Goal: Use online tool/utility: Utilize a website feature to perform a specific function

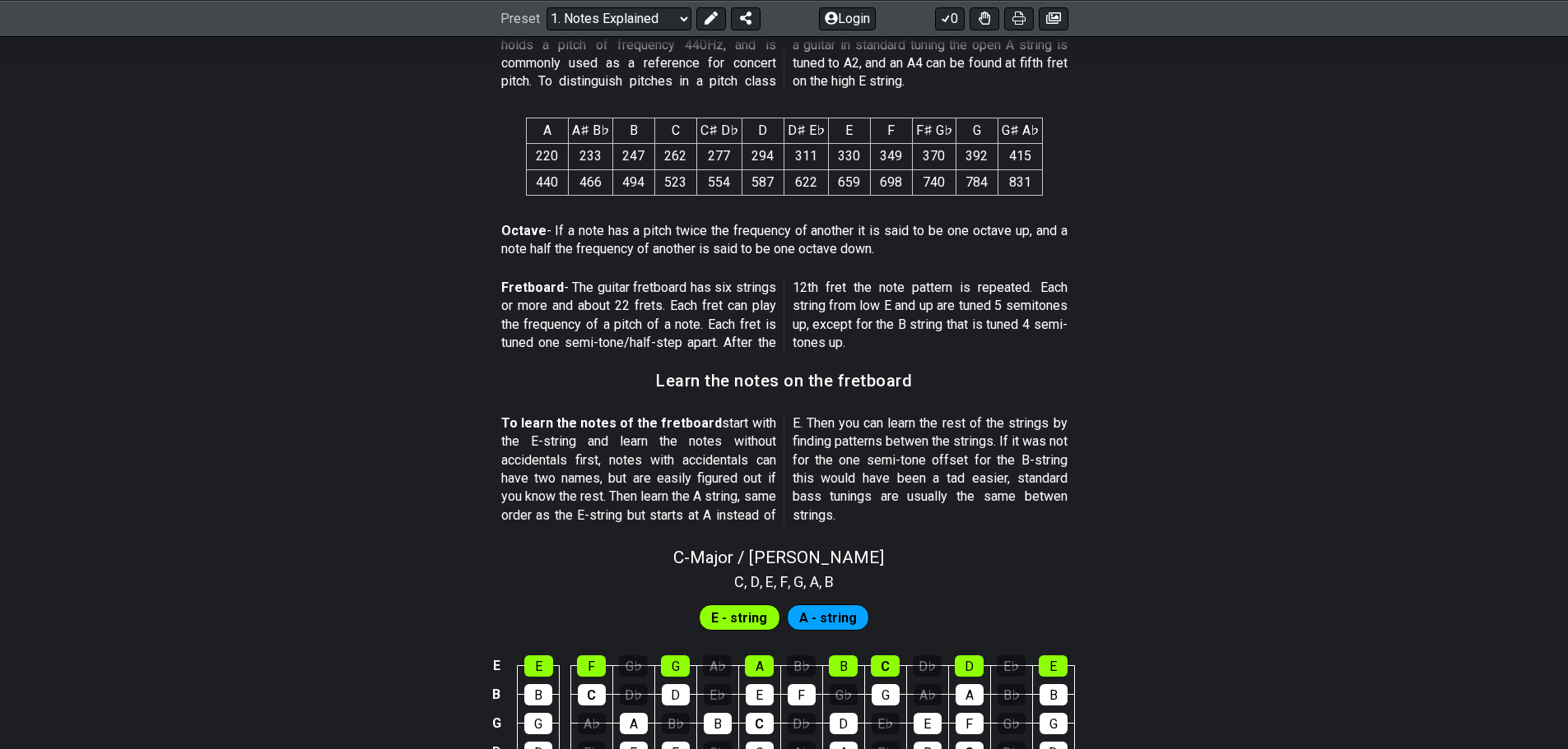
scroll to position [1541, 0]
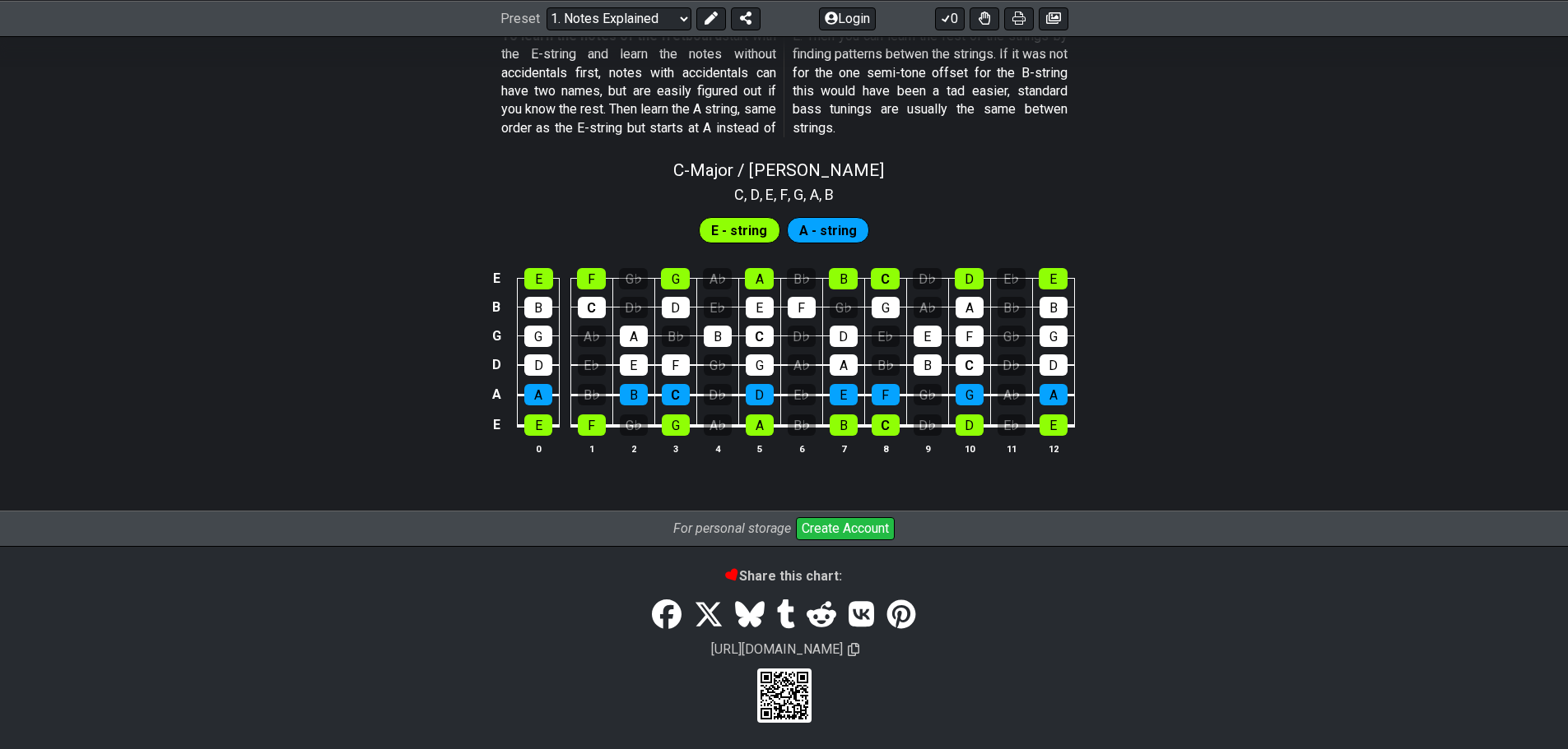
click at [740, 230] on span "E - string" at bounding box center [739, 231] width 56 height 24
click at [823, 236] on span "A - string" at bounding box center [828, 231] width 58 height 24
click at [751, 226] on span "E - string" at bounding box center [739, 231] width 56 height 24
click at [853, 225] on span "A - string" at bounding box center [828, 231] width 58 height 24
click at [767, 222] on div "E - string" at bounding box center [740, 230] width 82 height 26
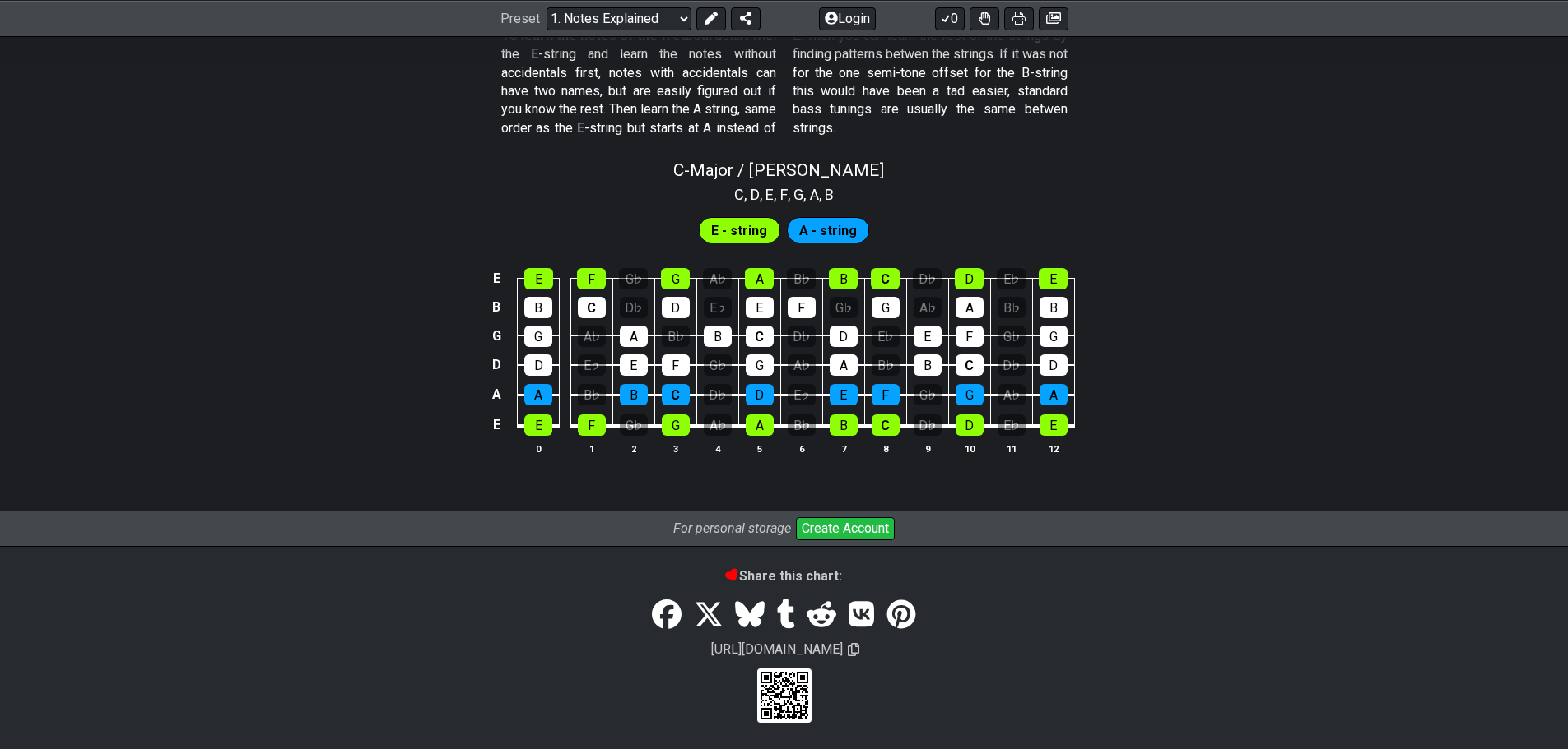
click at [844, 221] on span "A - string" at bounding box center [828, 231] width 58 height 24
click at [757, 223] on span "E - string" at bounding box center [739, 231] width 56 height 24
click at [840, 222] on span "A - string" at bounding box center [828, 231] width 58 height 24
drag, startPoint x: 755, startPoint y: 221, endPoint x: 830, endPoint y: 221, distance: 75.0
click at [761, 221] on span "E - string" at bounding box center [739, 231] width 56 height 24
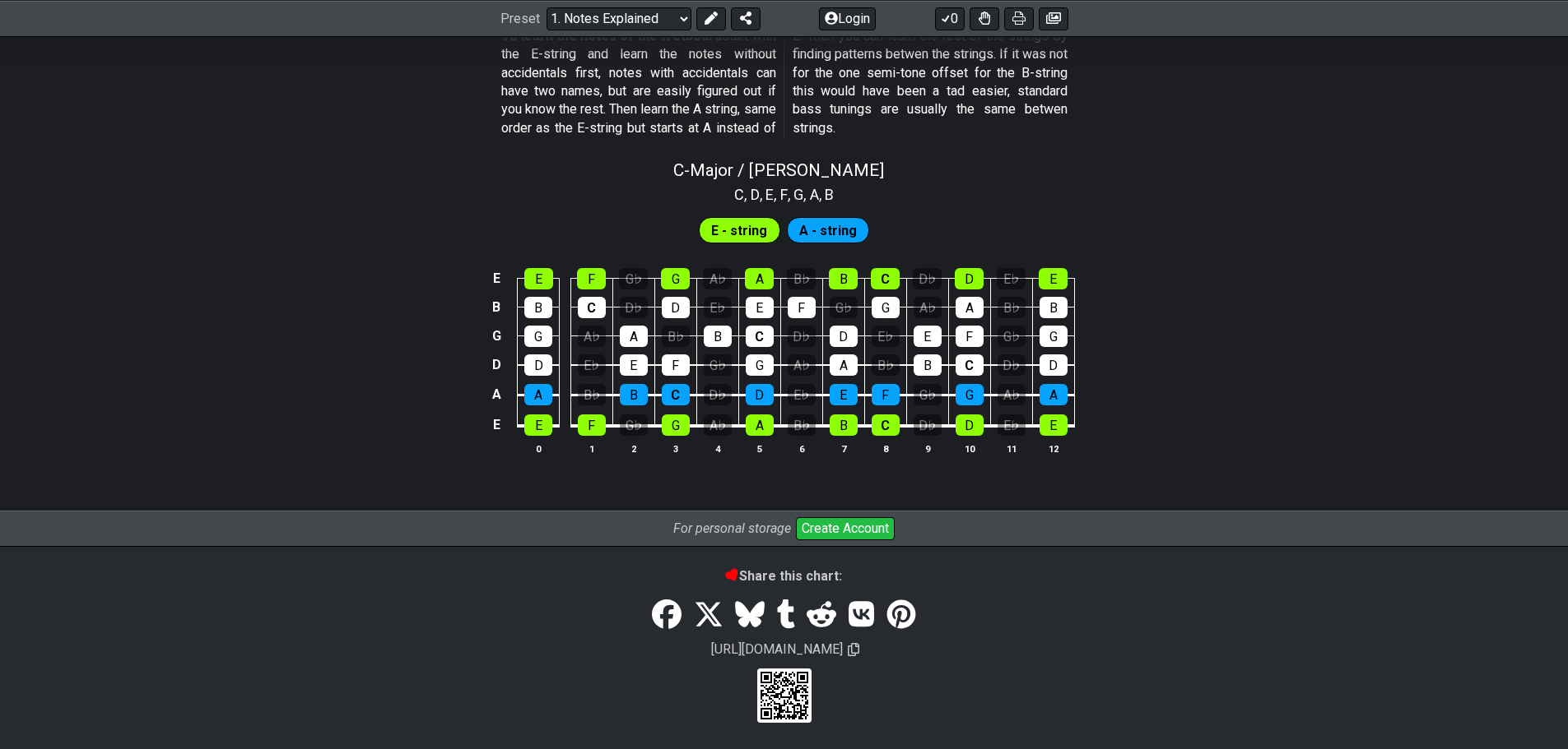
click at [844, 222] on span "A - string" at bounding box center [828, 231] width 58 height 24
click at [750, 219] on span "E - string" at bounding box center [739, 231] width 56 height 24
click at [825, 222] on span "A - string" at bounding box center [828, 231] width 58 height 24
click at [754, 222] on span "E - string" at bounding box center [739, 231] width 56 height 24
click at [814, 190] on span "A" at bounding box center [814, 194] width 9 height 22
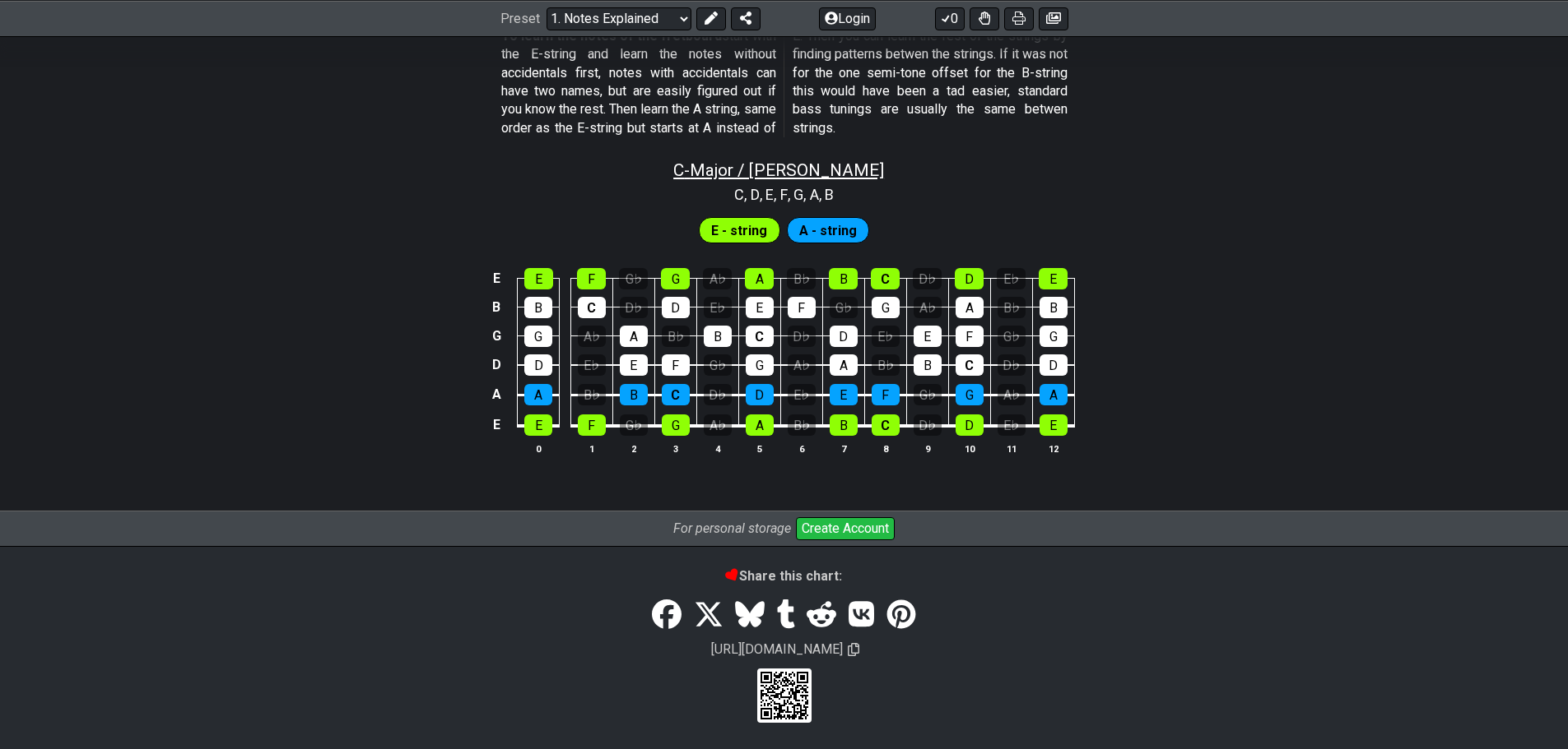
click at [827, 164] on span "C - Major / Ionian" at bounding box center [778, 170] width 211 height 20
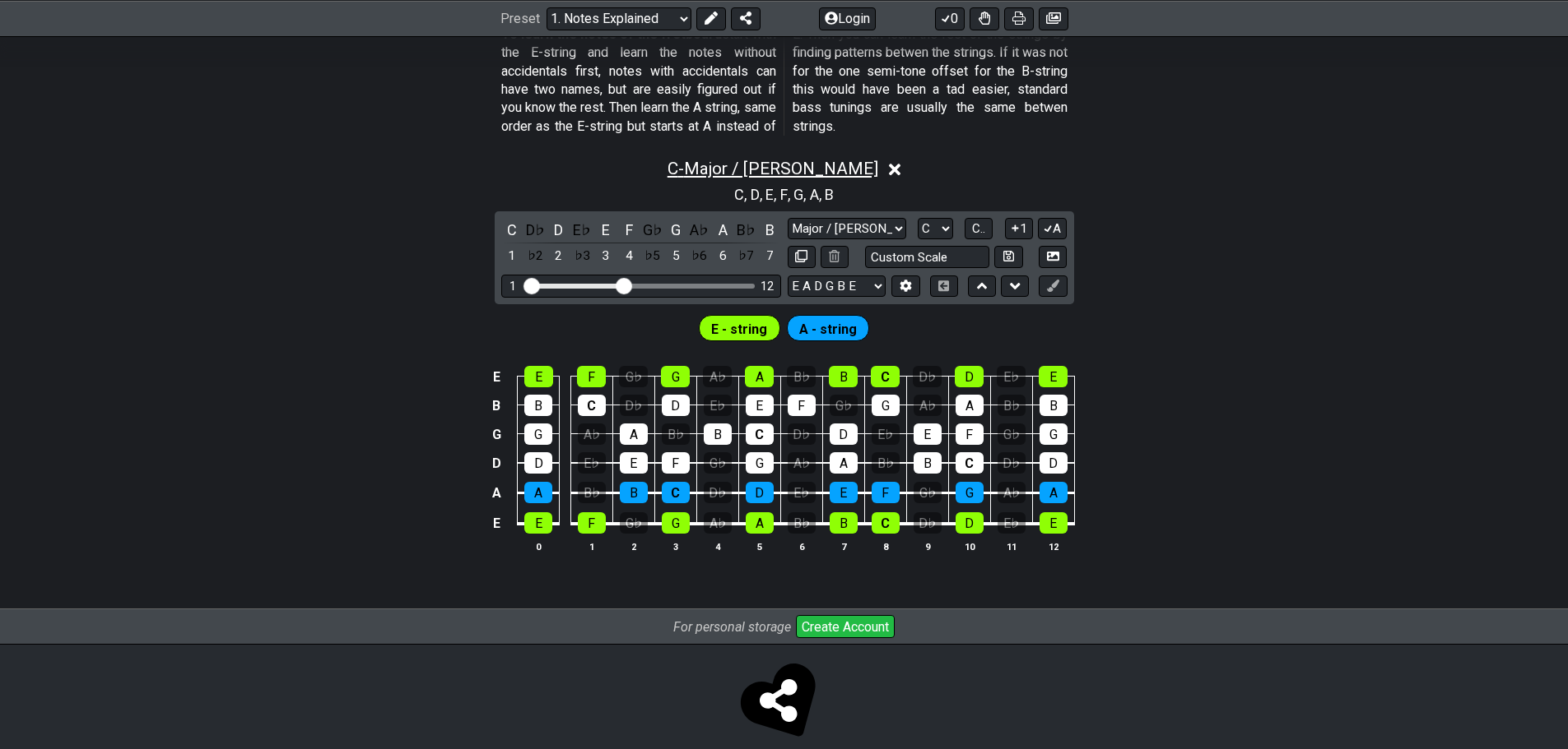
click at [827, 164] on span "C - Major / Ionian" at bounding box center [772, 168] width 211 height 20
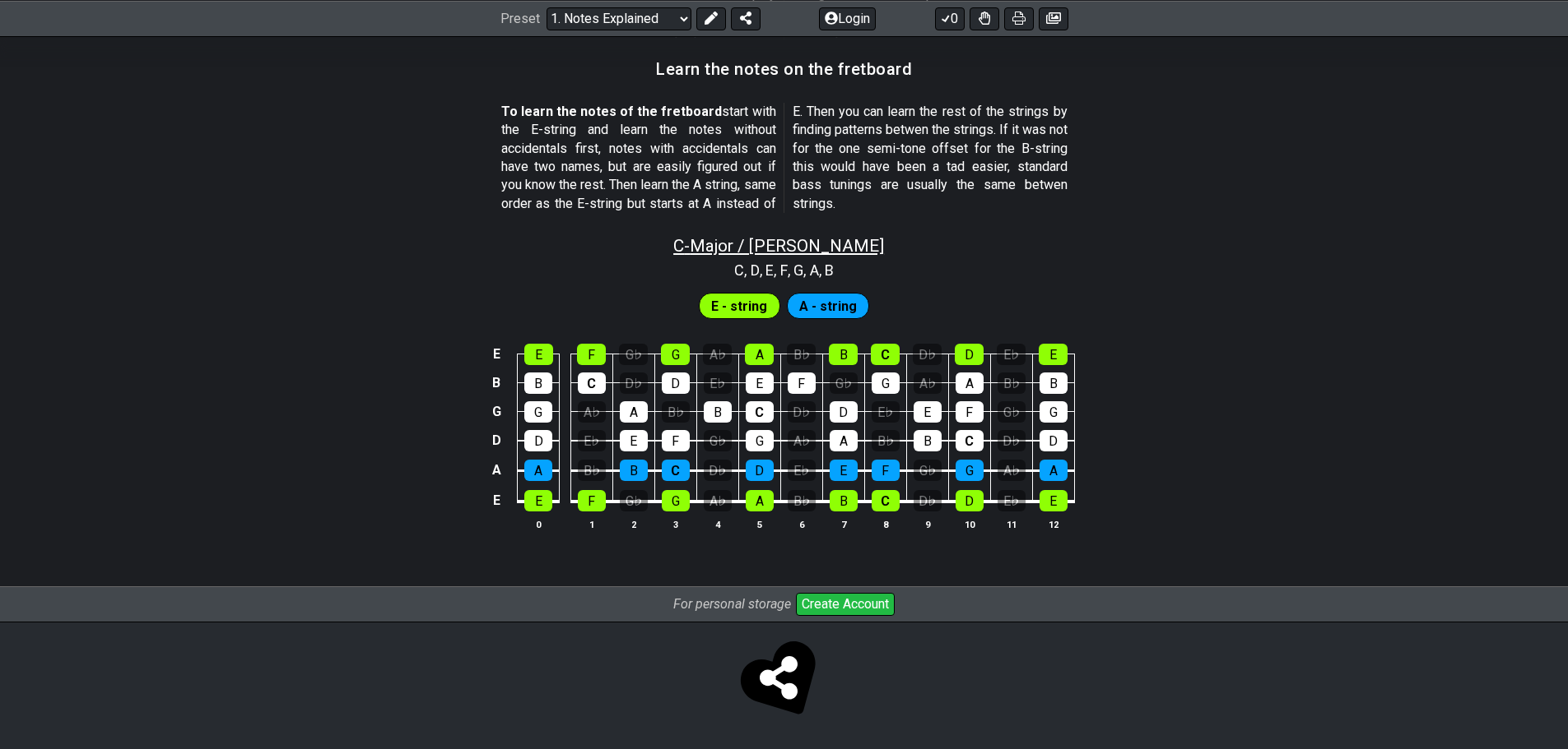
click at [791, 241] on span "C - Major / Ionian" at bounding box center [778, 245] width 211 height 20
select select "C"
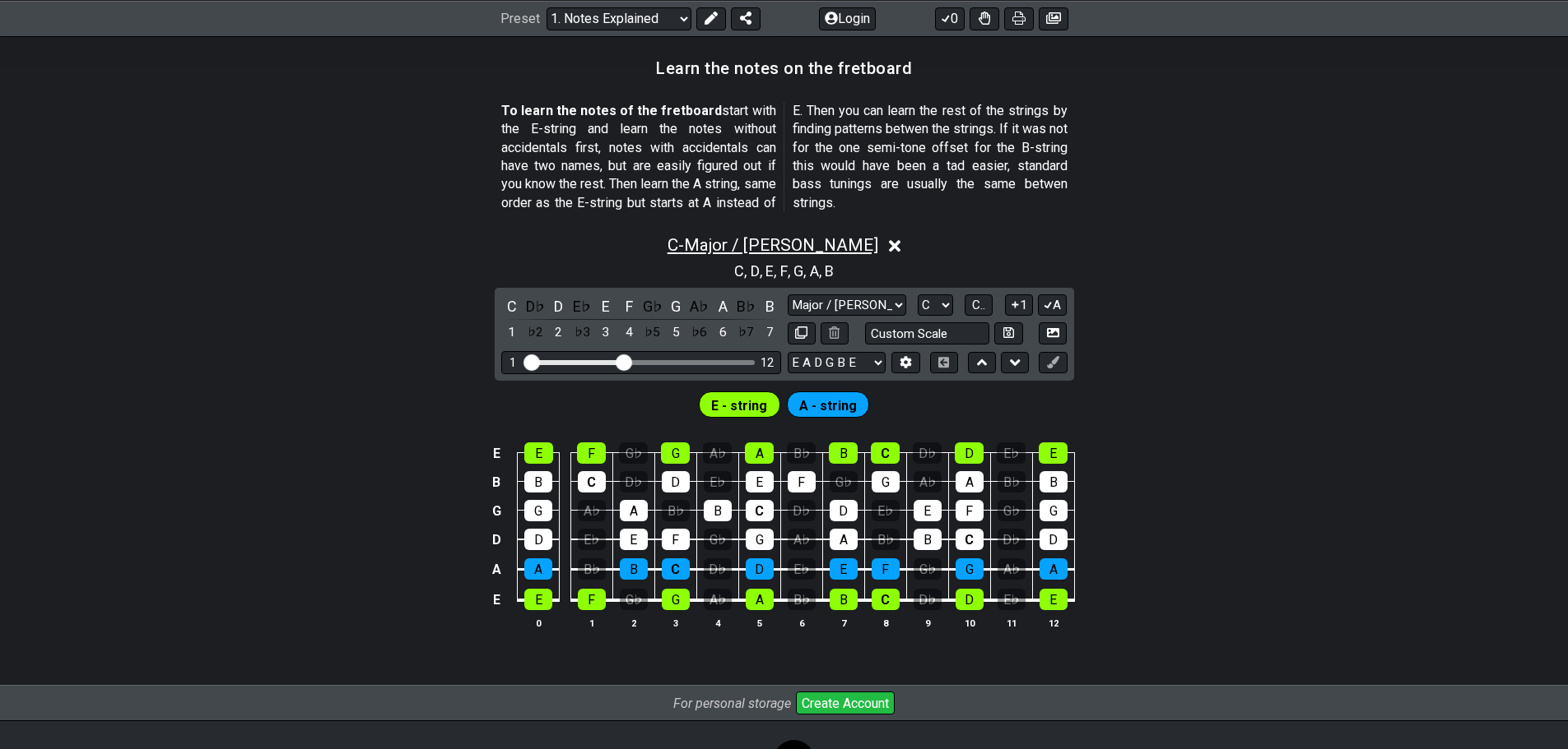
scroll to position [1541, 0]
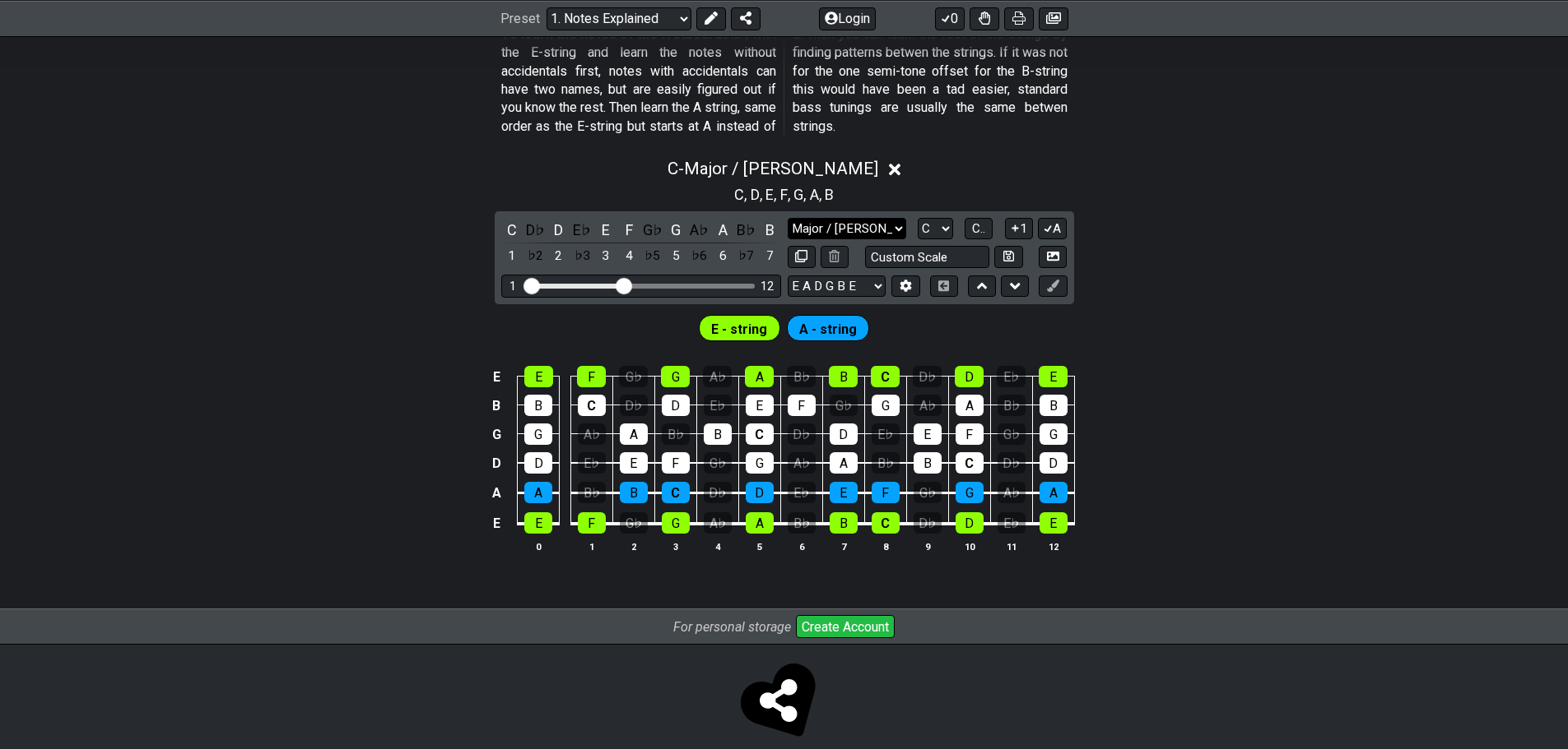
click at [844, 226] on select "Major / Ionian Custom Scale Minor Pentatonic Major Pentatonic Minor Blues Major…" at bounding box center [847, 229] width 119 height 22
click at [881, 226] on select "Major / Ionian Custom Scale Minor Pentatonic Major Pentatonic Minor Blues Major…" at bounding box center [847, 229] width 119 height 22
click at [592, 439] on div "A♭" at bounding box center [592, 434] width 28 height 21
click at [592, 438] on div "A♭" at bounding box center [592, 434] width 28 height 21
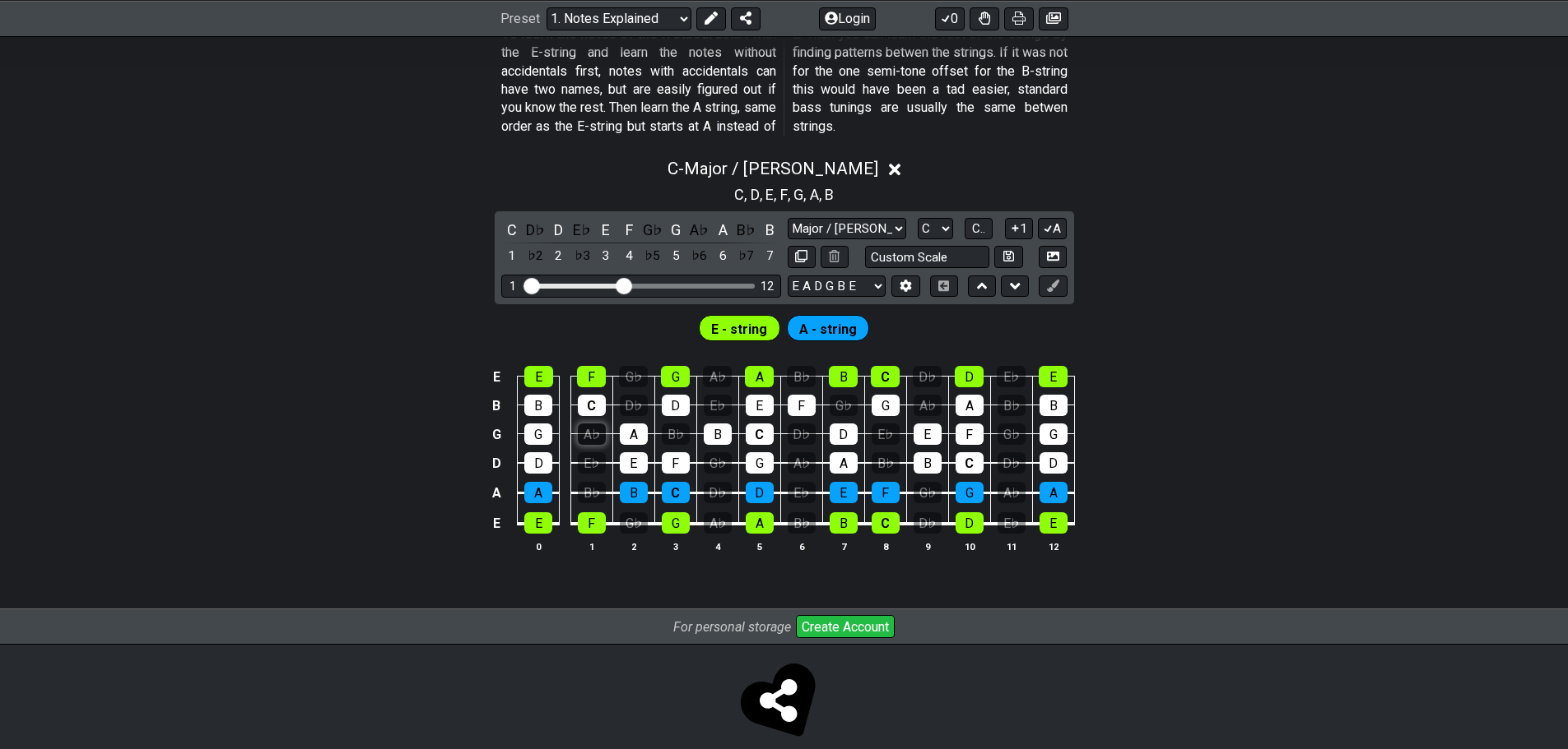
click at [592, 438] on div "A♭" at bounding box center [592, 434] width 28 height 21
click at [679, 524] on div "G" at bounding box center [675, 522] width 28 height 21
click at [679, 523] on div "G" at bounding box center [675, 522] width 28 height 21
click at [634, 496] on div "B" at bounding box center [634, 493] width 28 height 21
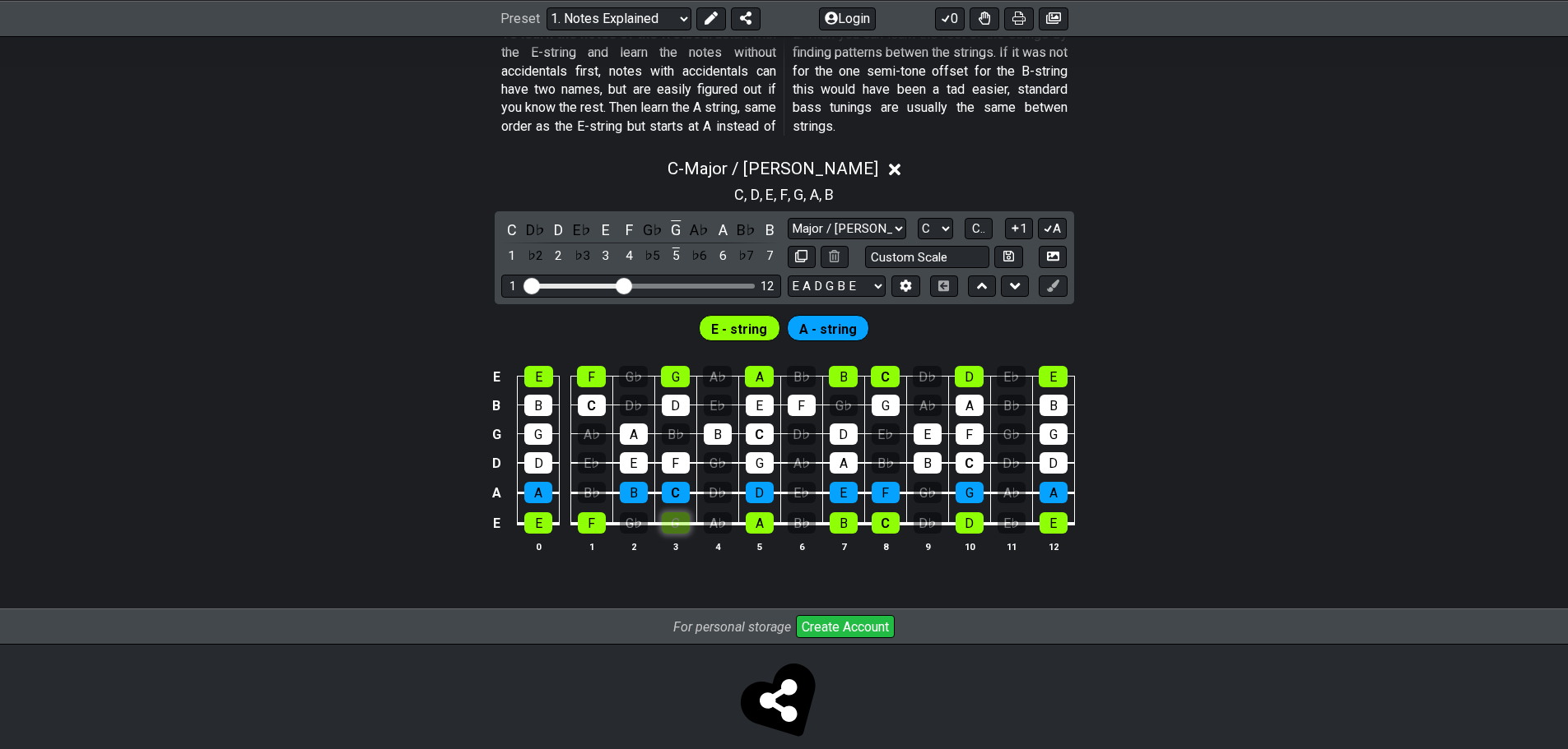
click at [674, 519] on div "G" at bounding box center [675, 522] width 28 height 21
click at [674, 527] on div "G" at bounding box center [675, 522] width 28 height 21
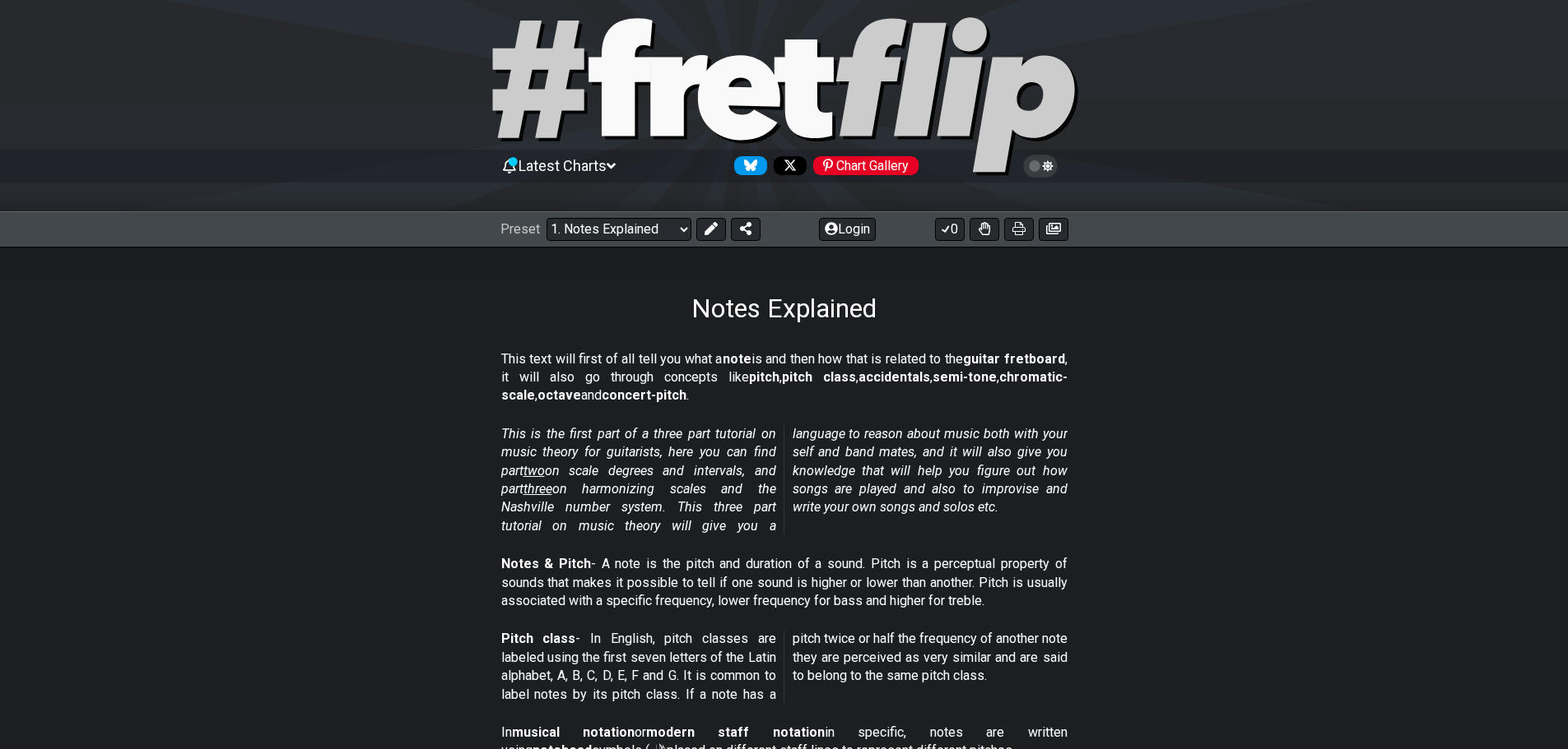
scroll to position [0, 0]
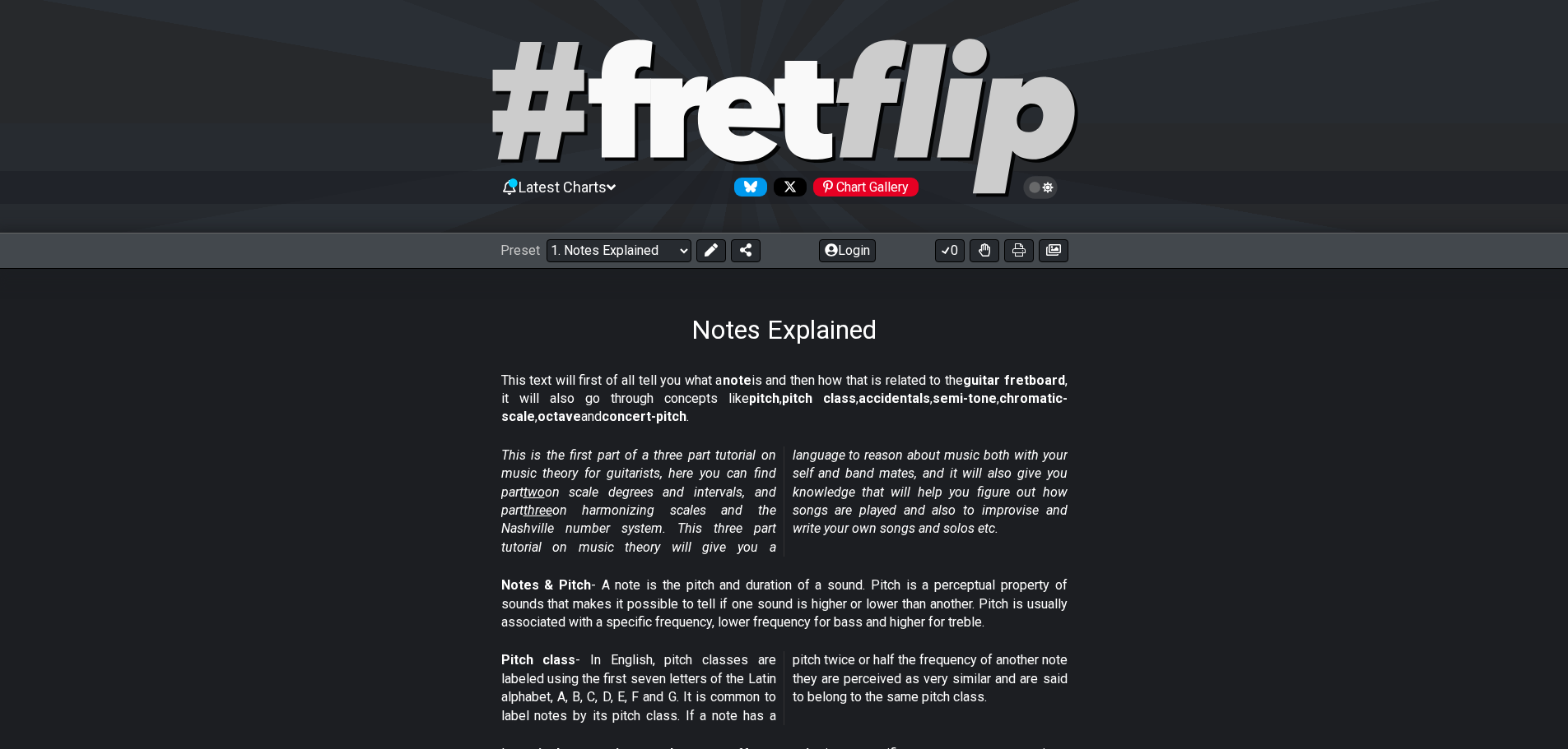
click at [603, 188] on span "Latest Charts" at bounding box center [562, 187] width 88 height 17
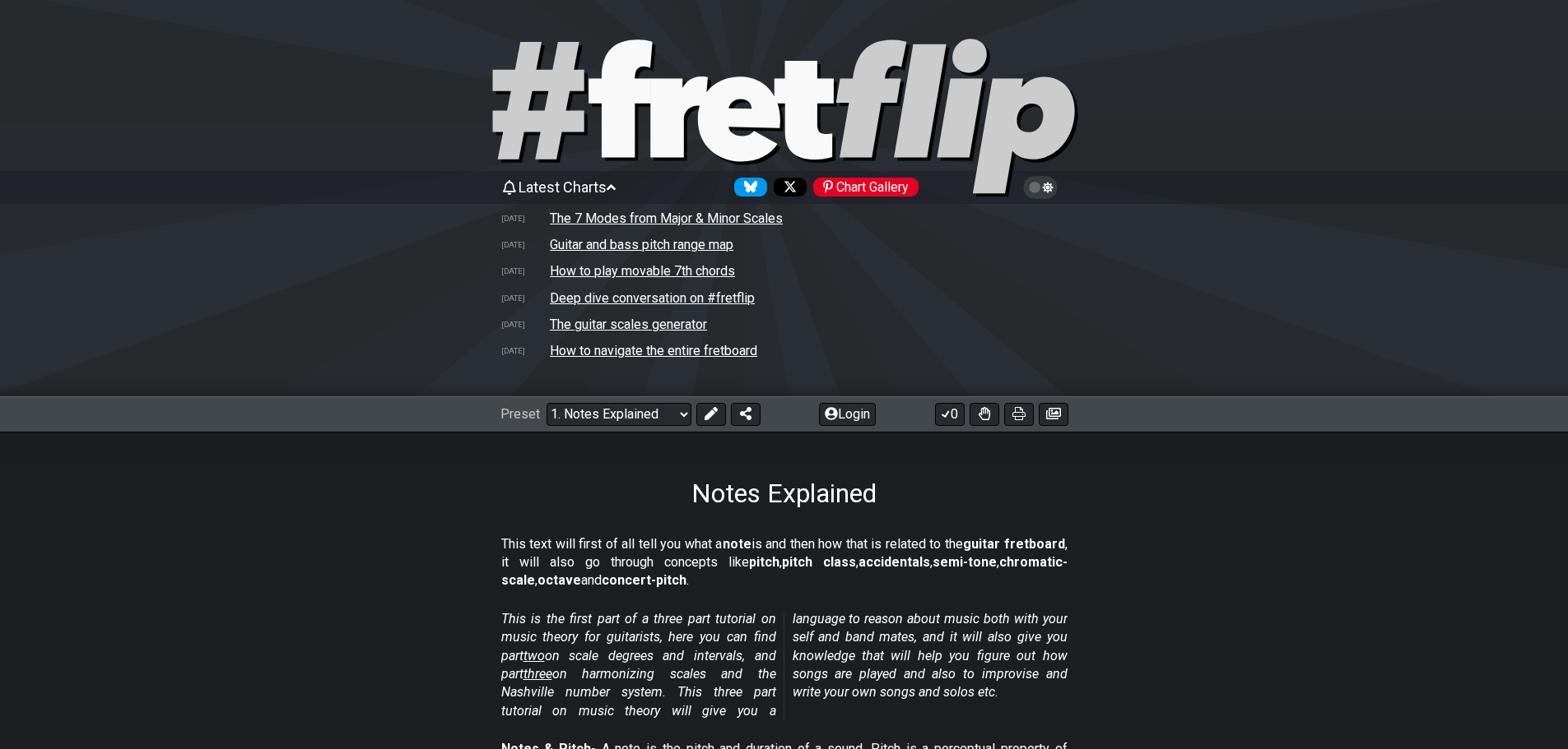
click at [582, 179] on span "Latest Charts" at bounding box center [562, 187] width 88 height 17
